Goal: Information Seeking & Learning: Find specific page/section

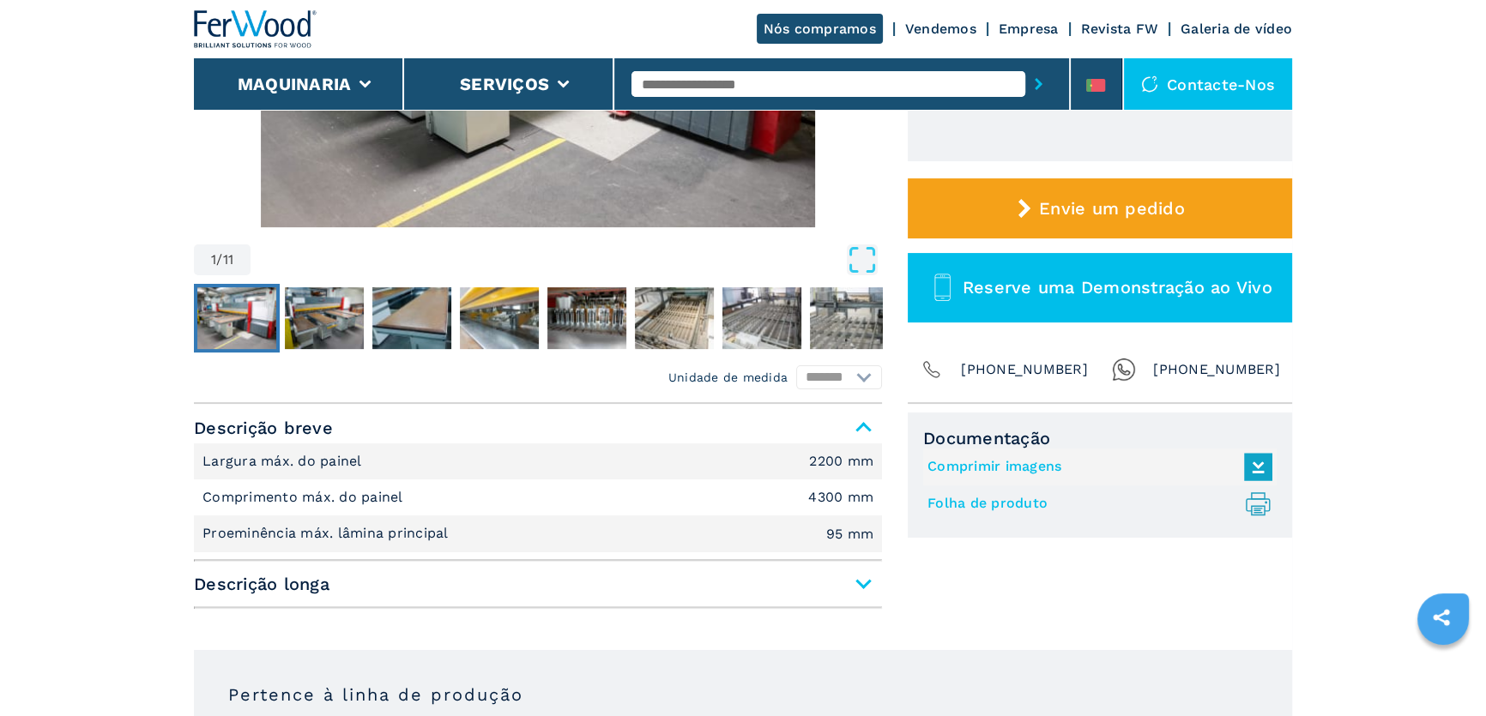
scroll to position [468, 0]
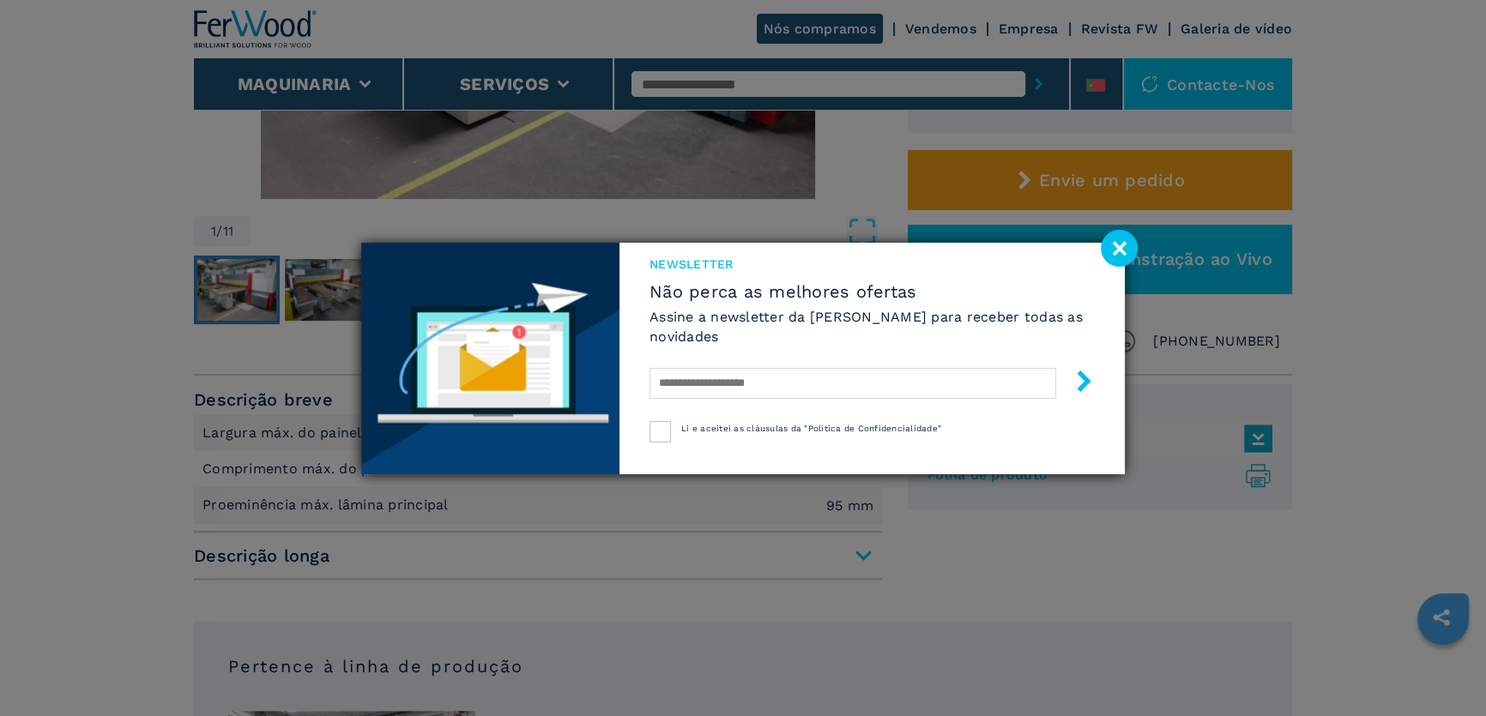
click at [825, 80] on div "Newsletter Não perca as melhores ofertas Assine a newsletter da Ferwood para re…" at bounding box center [743, 358] width 1486 height 716
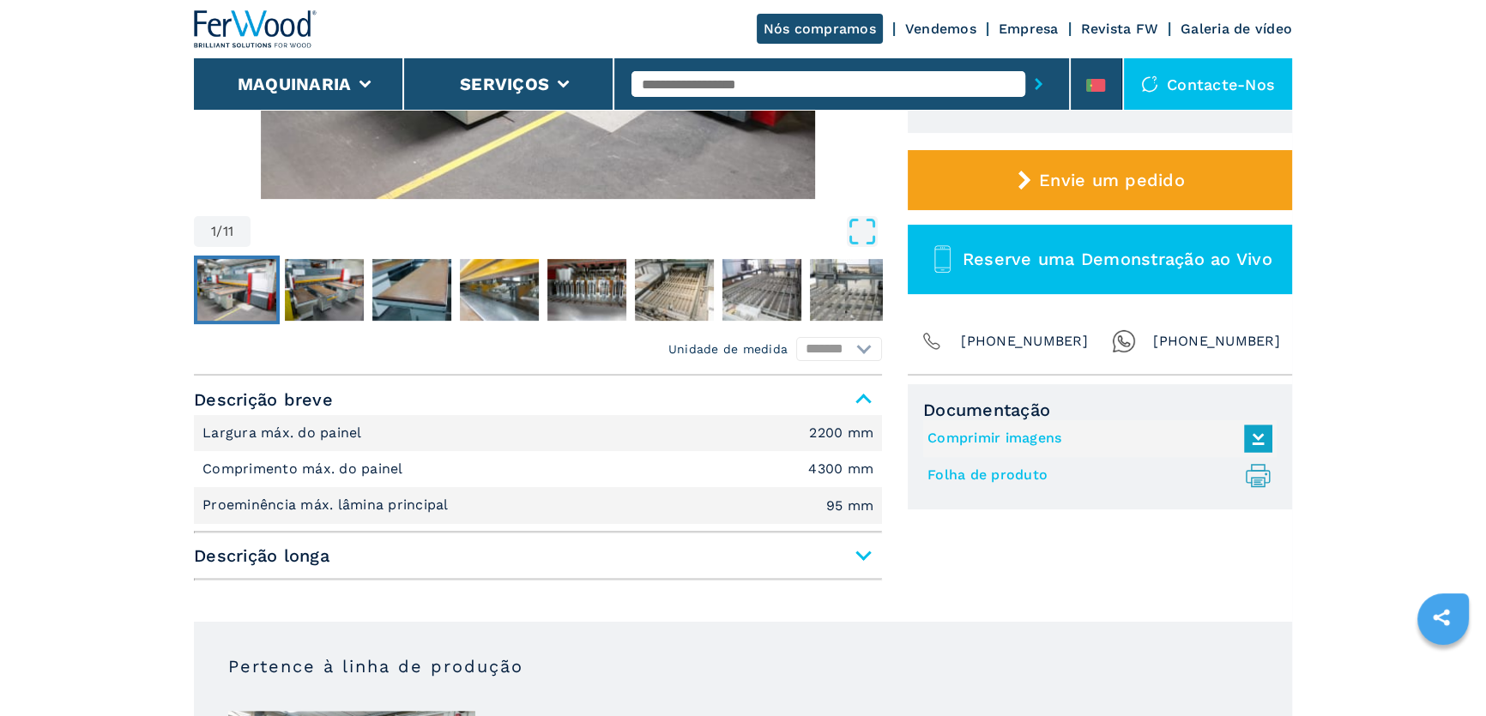
click at [825, 80] on input "text" at bounding box center [829, 84] width 394 height 26
type input "******"
click at [1025, 64] on button "submit-button" at bounding box center [1038, 83] width 27 height 39
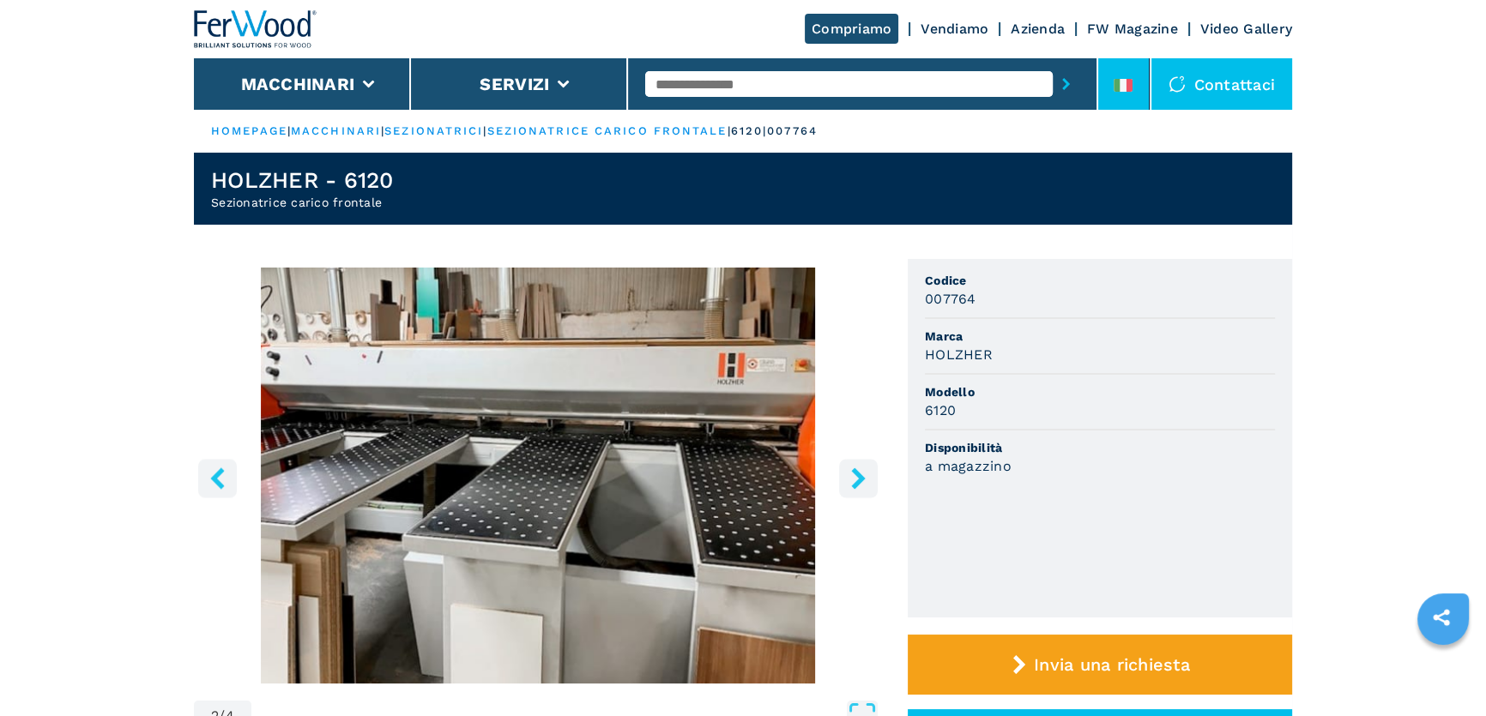
click at [1136, 85] on li at bounding box center [1123, 83] width 51 height 51
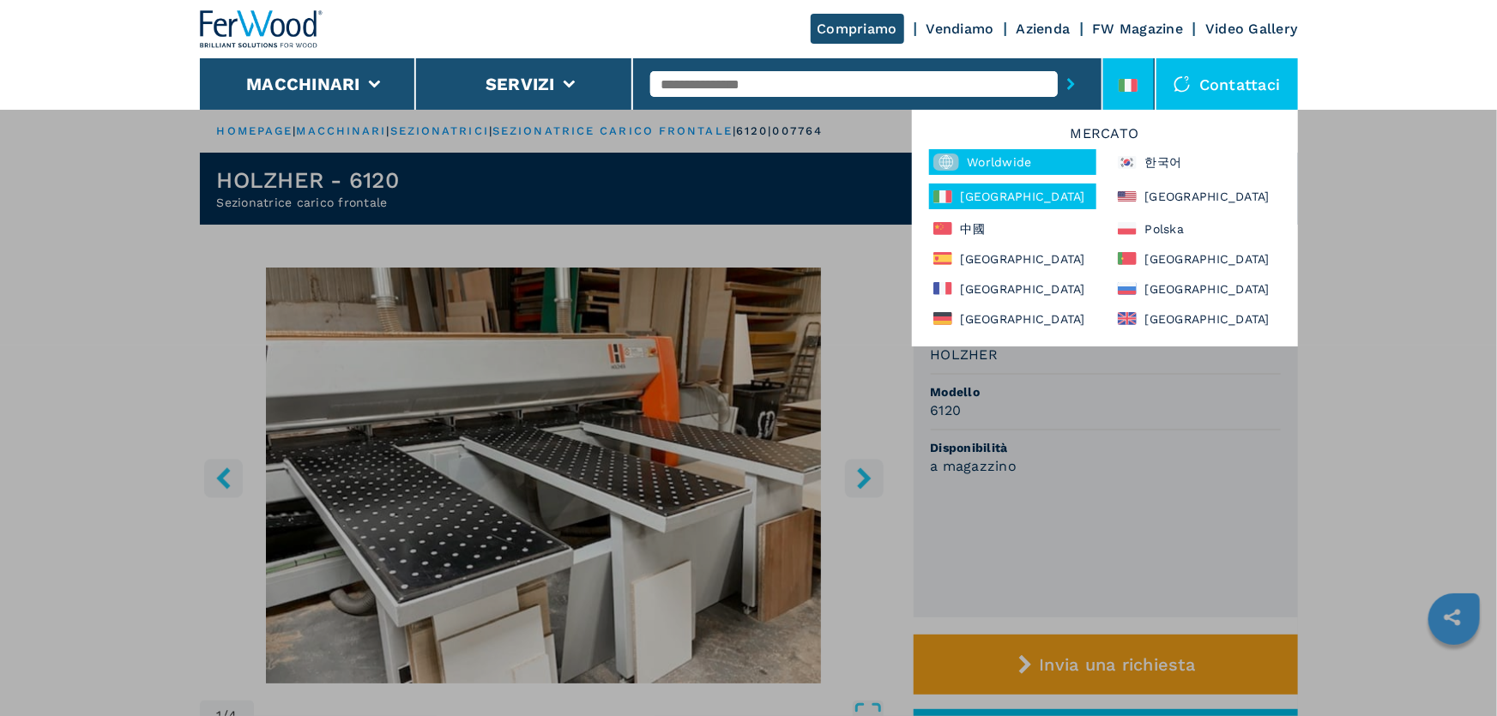
click at [992, 172] on div "Worldwide" at bounding box center [1012, 162] width 167 height 26
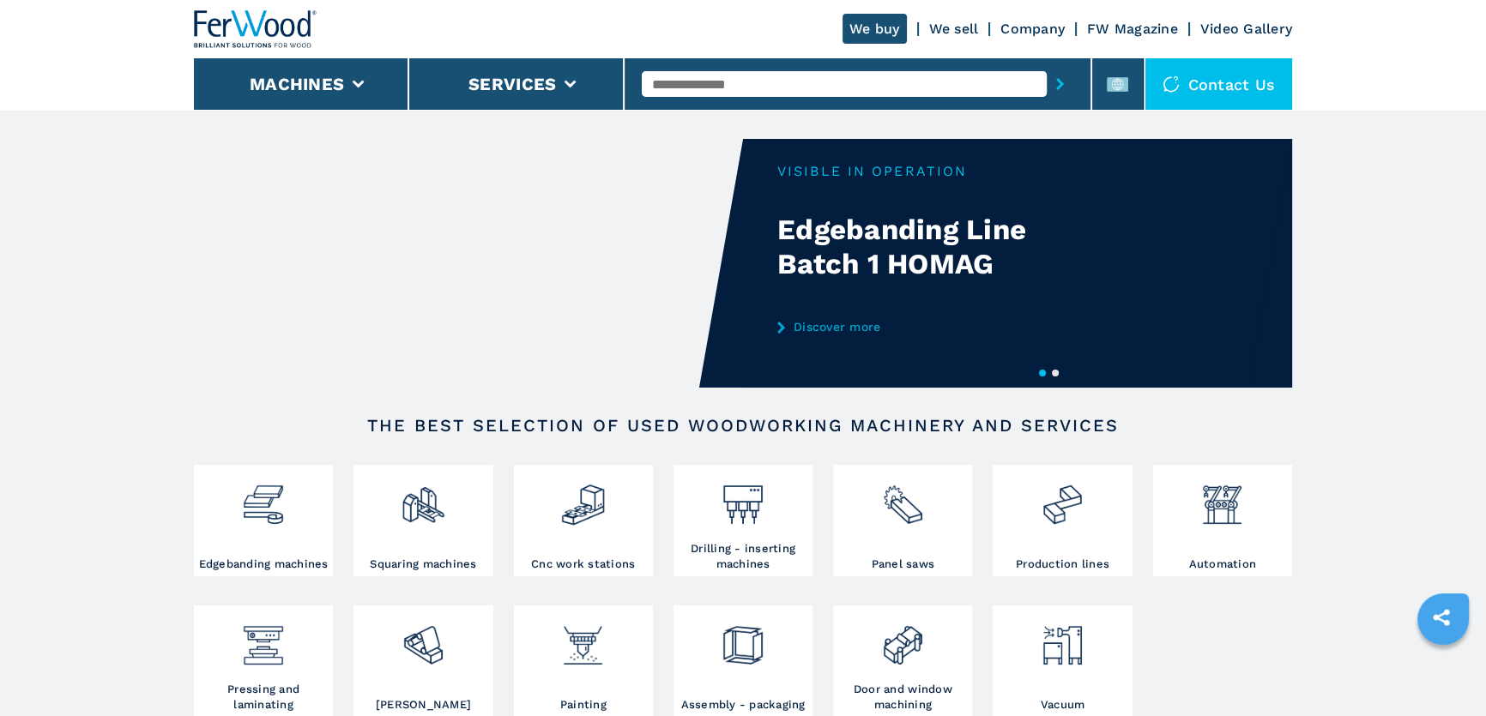
click at [924, 91] on input "text" at bounding box center [844, 84] width 404 height 26
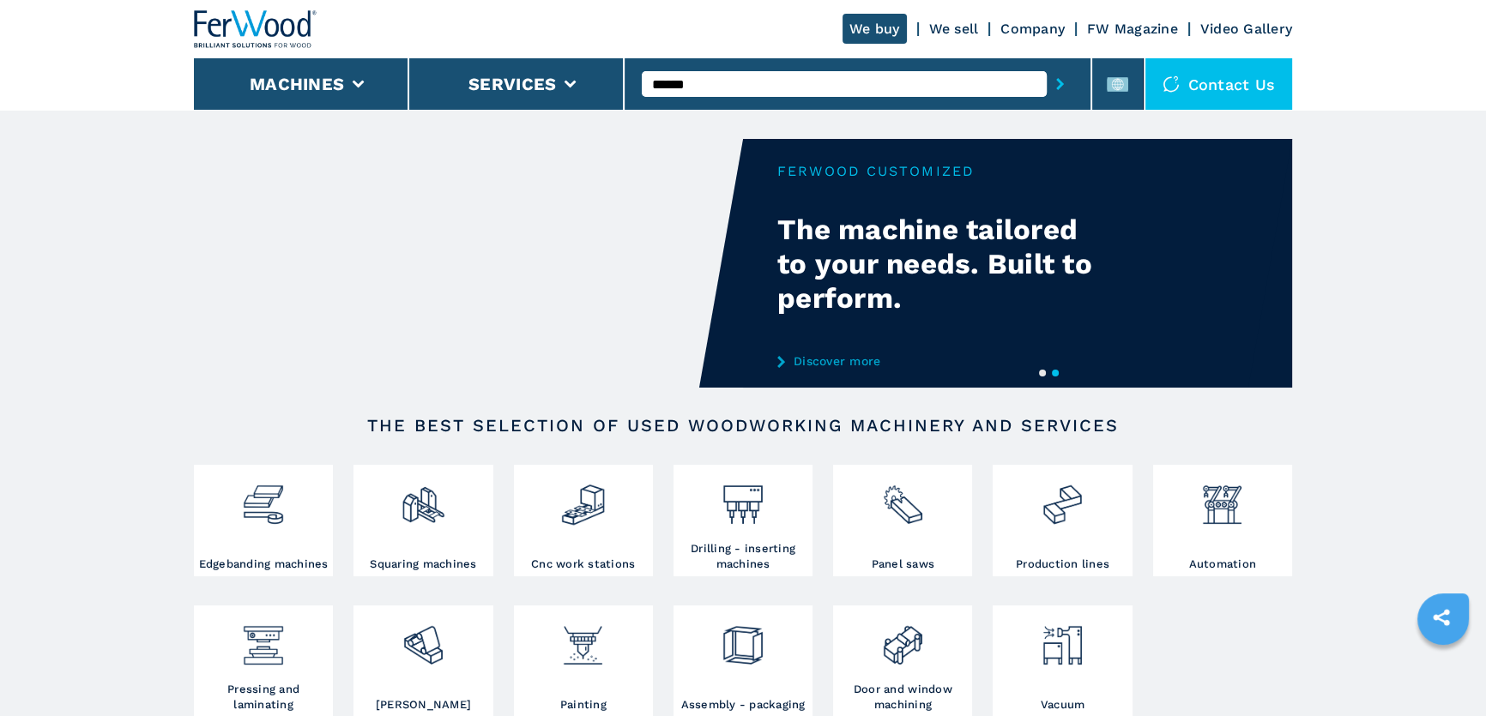
type input "******"
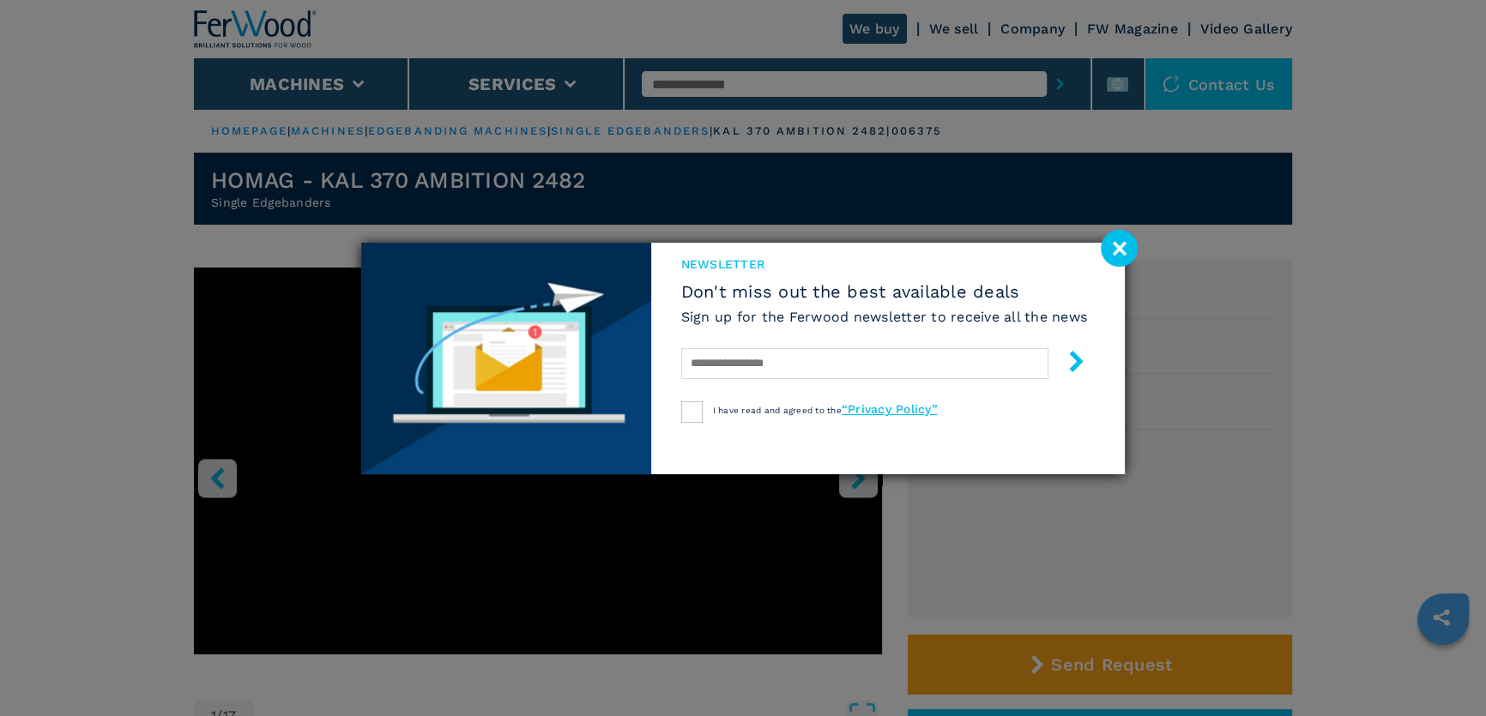
click at [1115, 246] on image at bounding box center [1119, 248] width 37 height 37
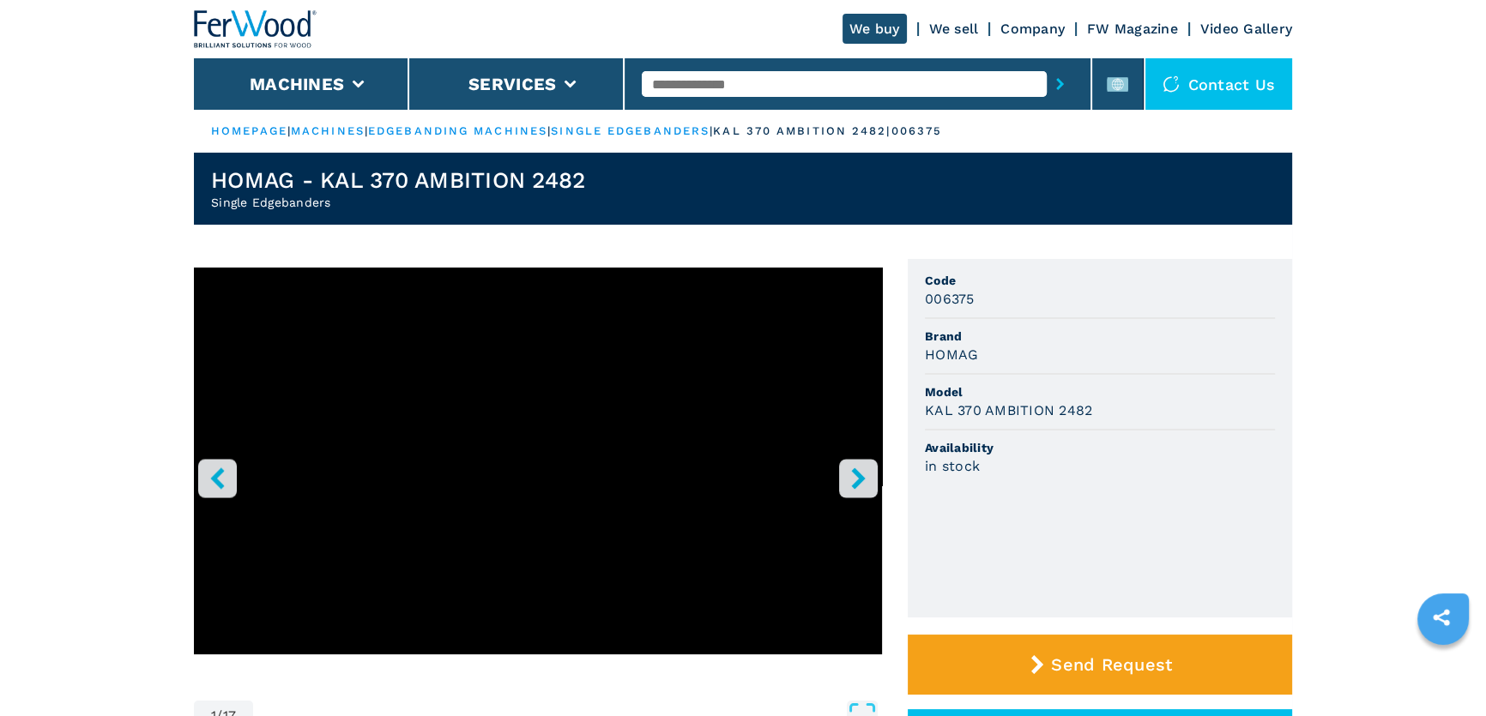
click at [836, 70] on div at bounding box center [857, 83] width 431 height 39
click at [842, 81] on input "text" at bounding box center [844, 84] width 404 height 26
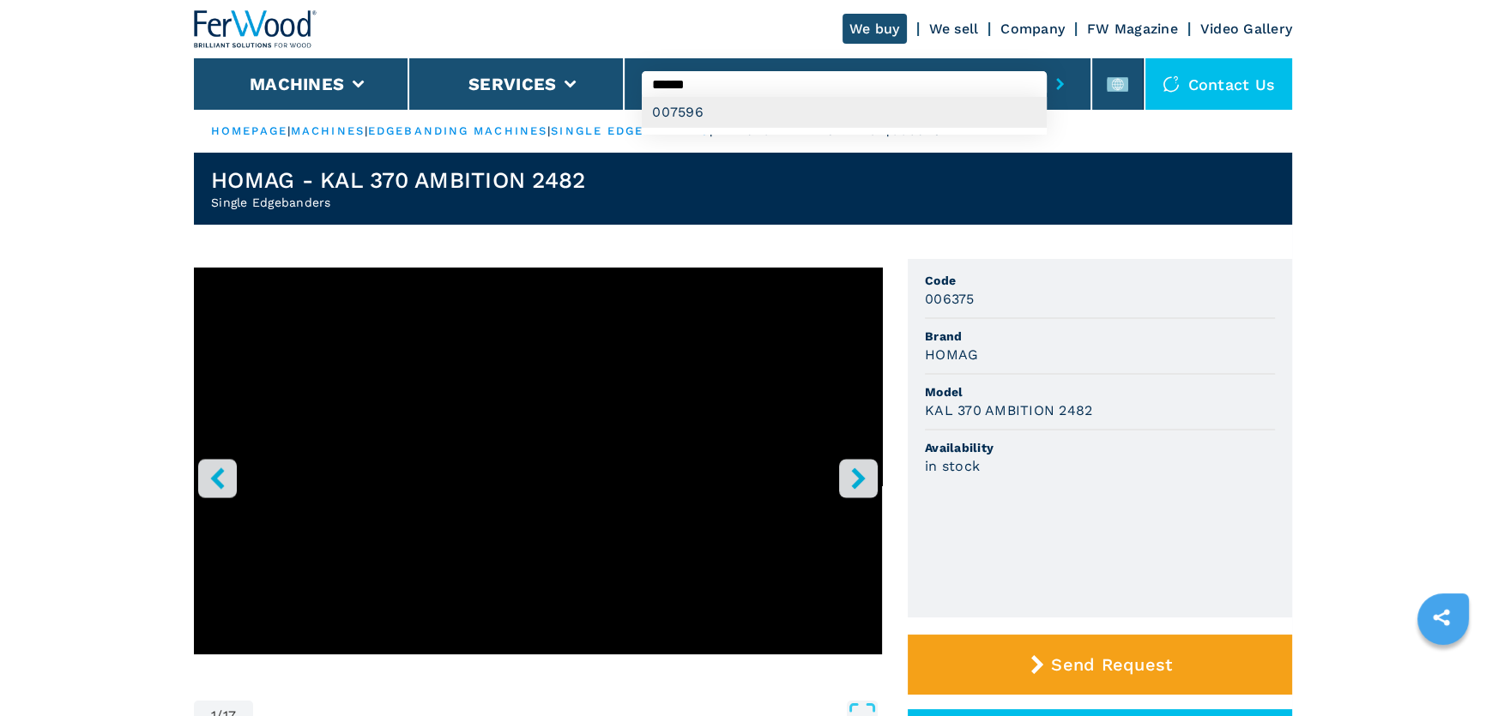
type input "******"
click at [962, 112] on div "007596" at bounding box center [844, 112] width 404 height 31
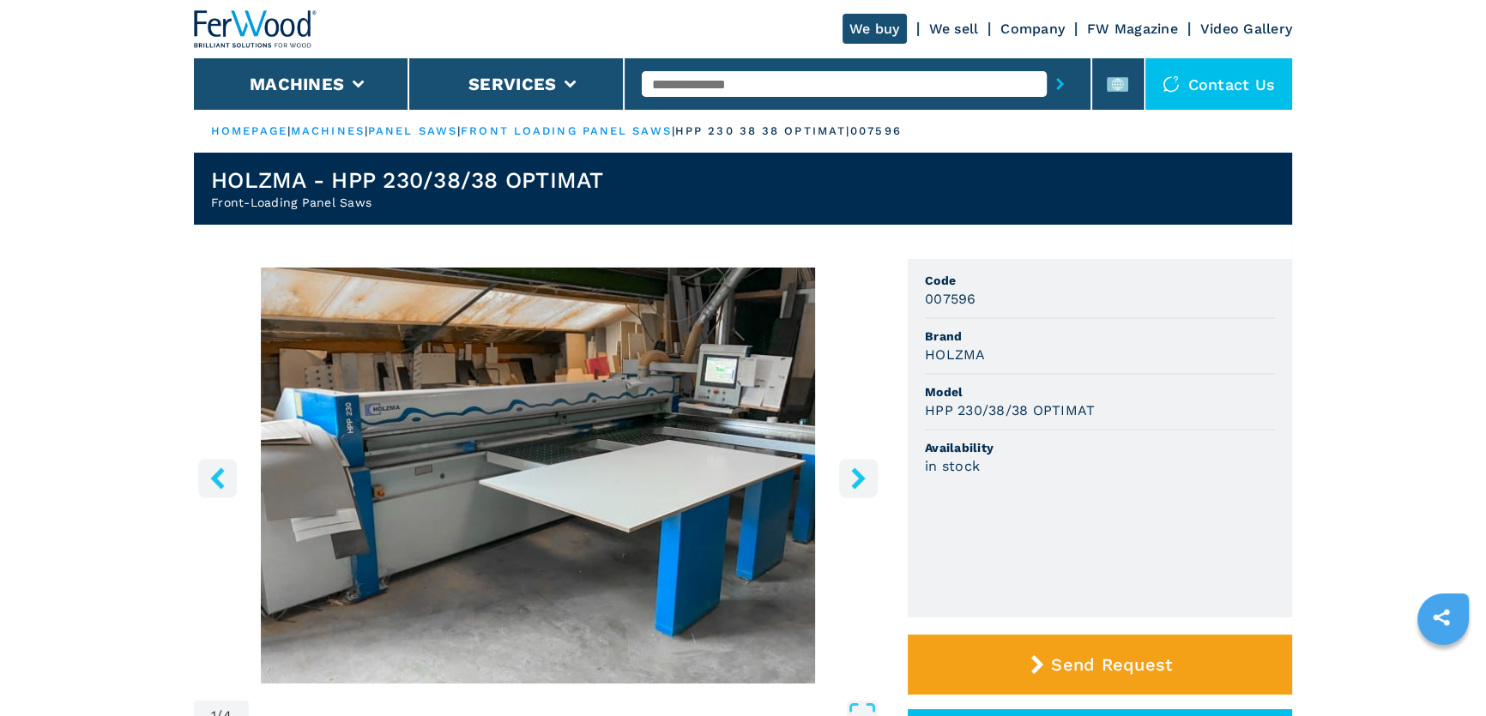
click at [987, 408] on h3 "HPP 230/38/38 OPTIMAT" at bounding box center [1010, 411] width 170 height 20
click at [986, 408] on h3 "HPP 230/38/38 OPTIMAT" at bounding box center [1010, 411] width 170 height 20
copy h3 "HPP 230/38/38 OPTIMAT"
click at [682, 90] on input "text" at bounding box center [844, 84] width 404 height 26
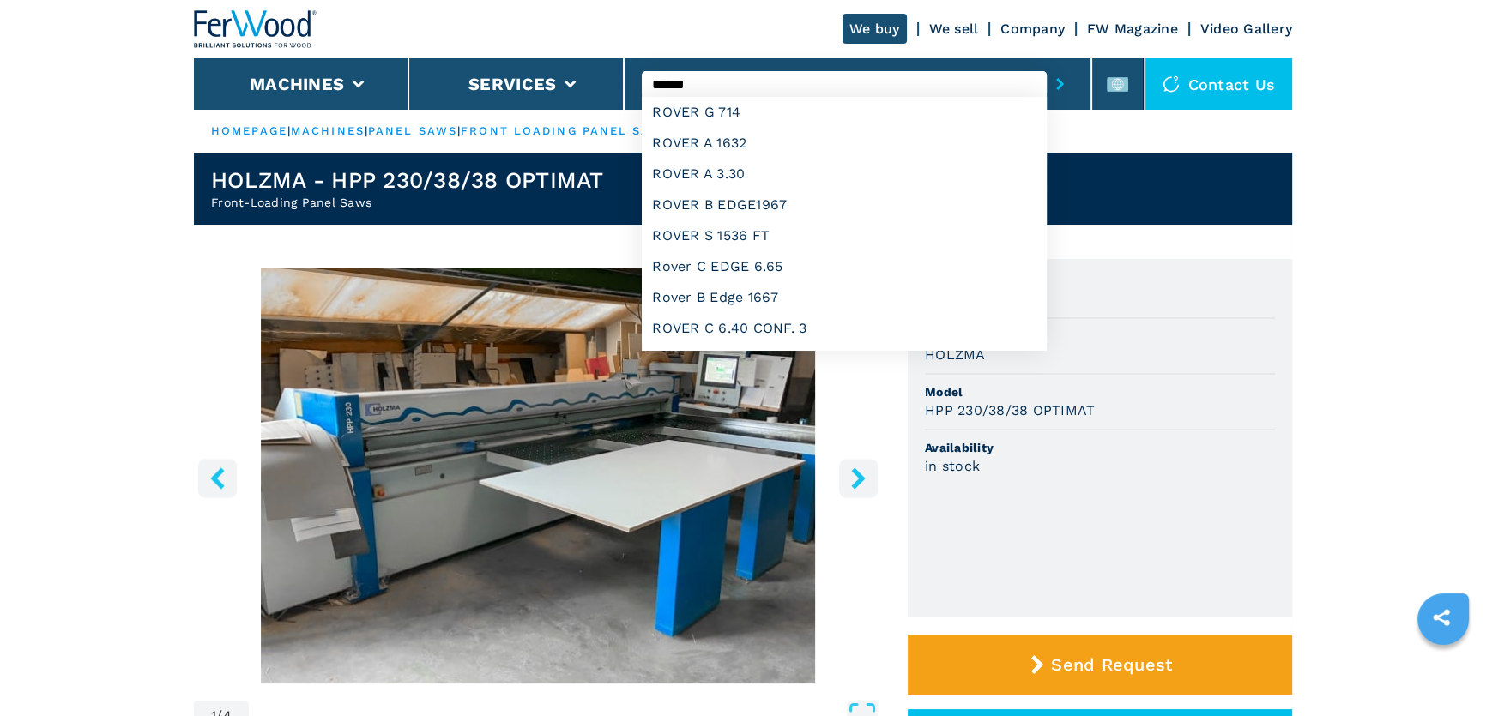
type input "*****"
click at [1047, 64] on button "submit-button" at bounding box center [1060, 83] width 27 height 39
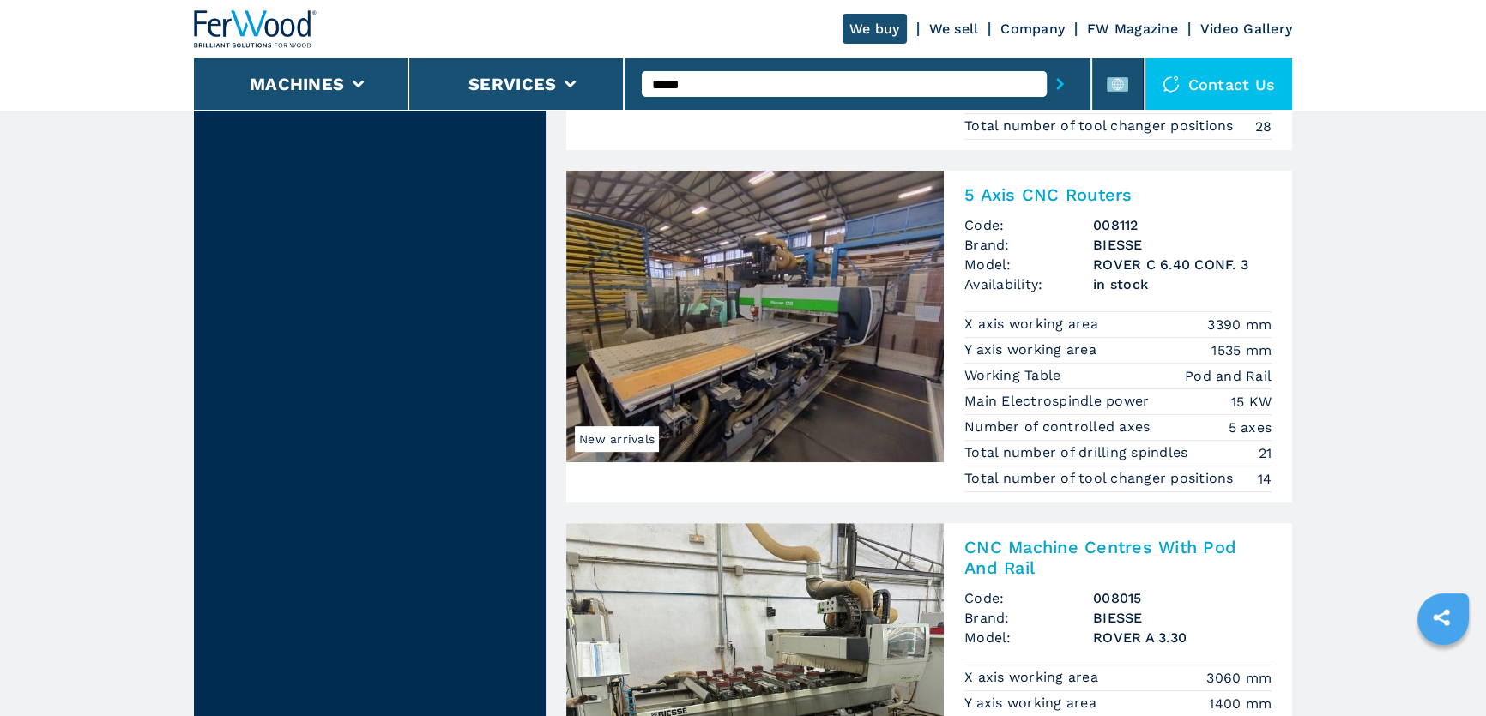
scroll to position [858, 0]
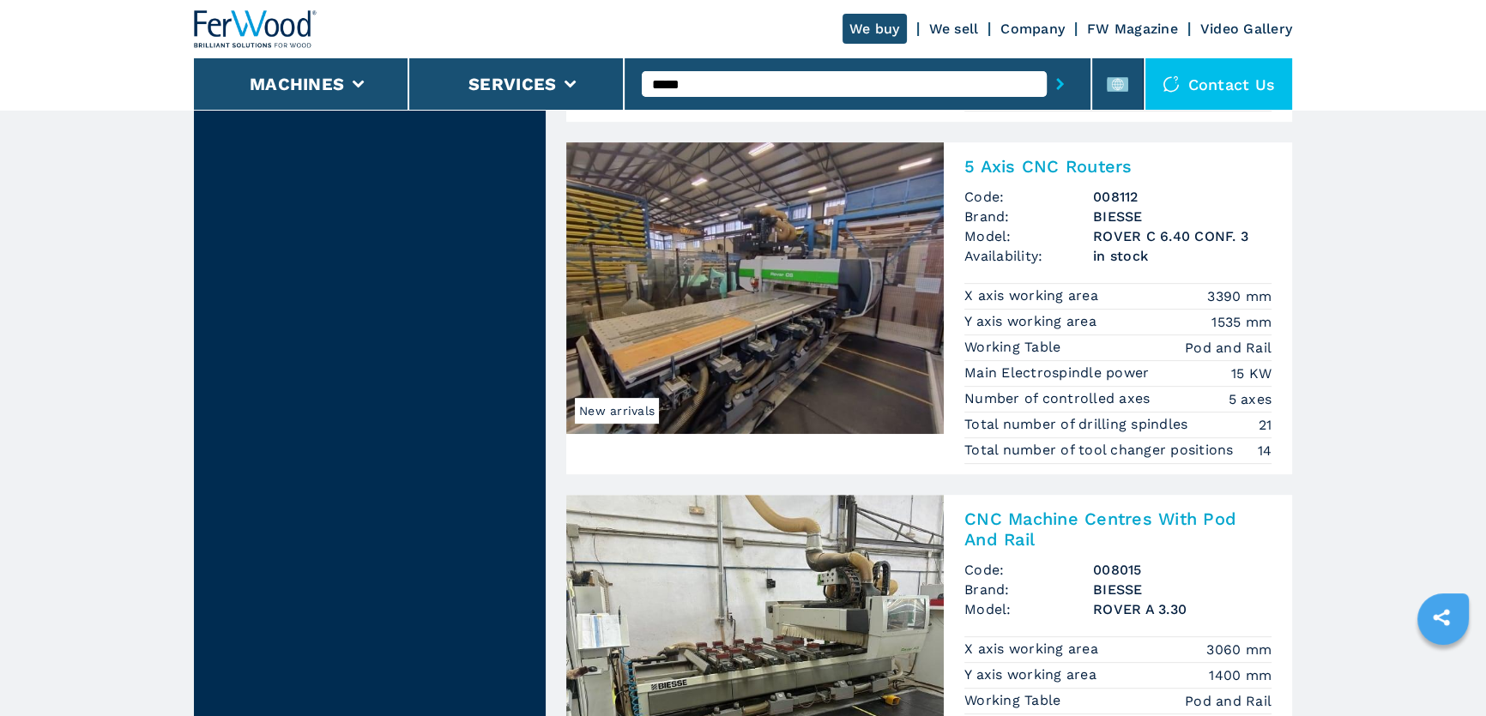
click at [838, 325] on img at bounding box center [755, 288] width 378 height 292
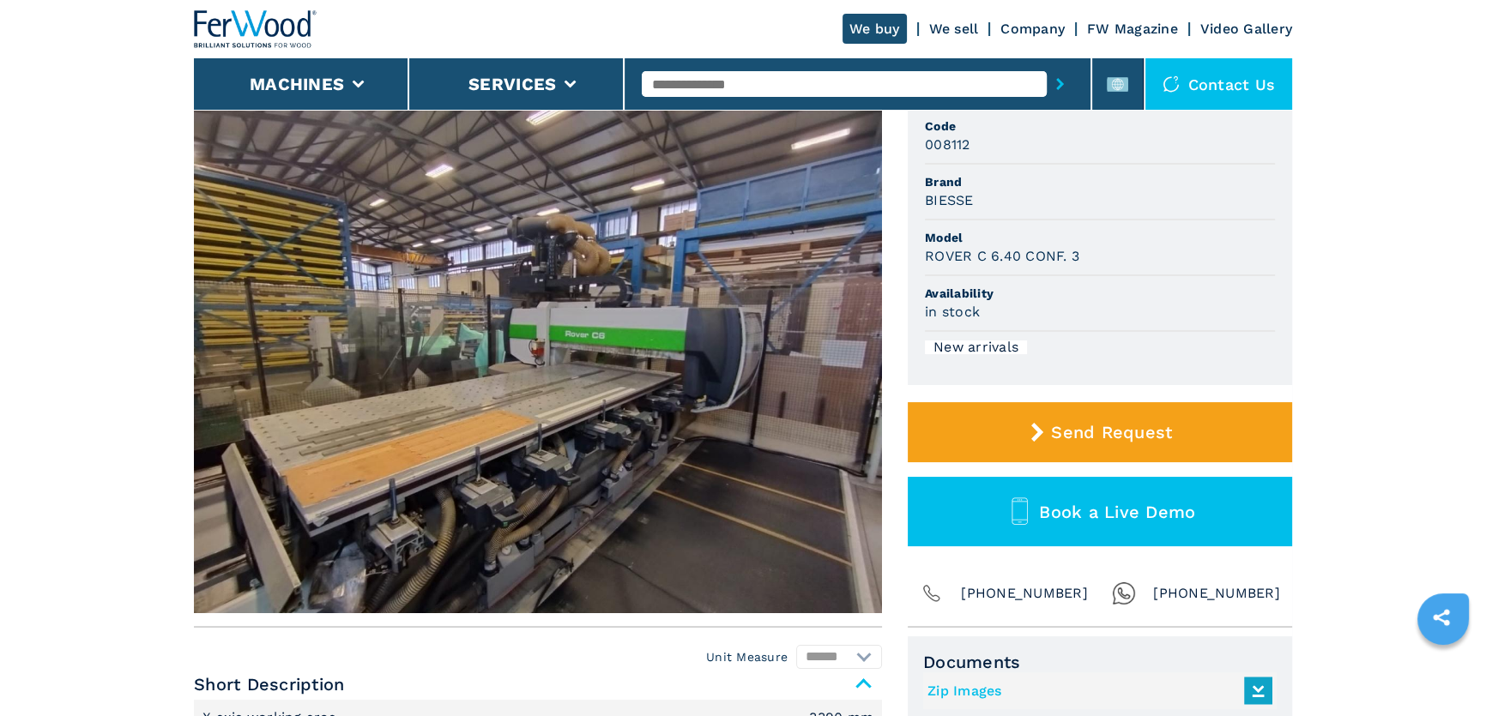
scroll to position [155, 0]
